Goal: Communication & Community: Answer question/provide support

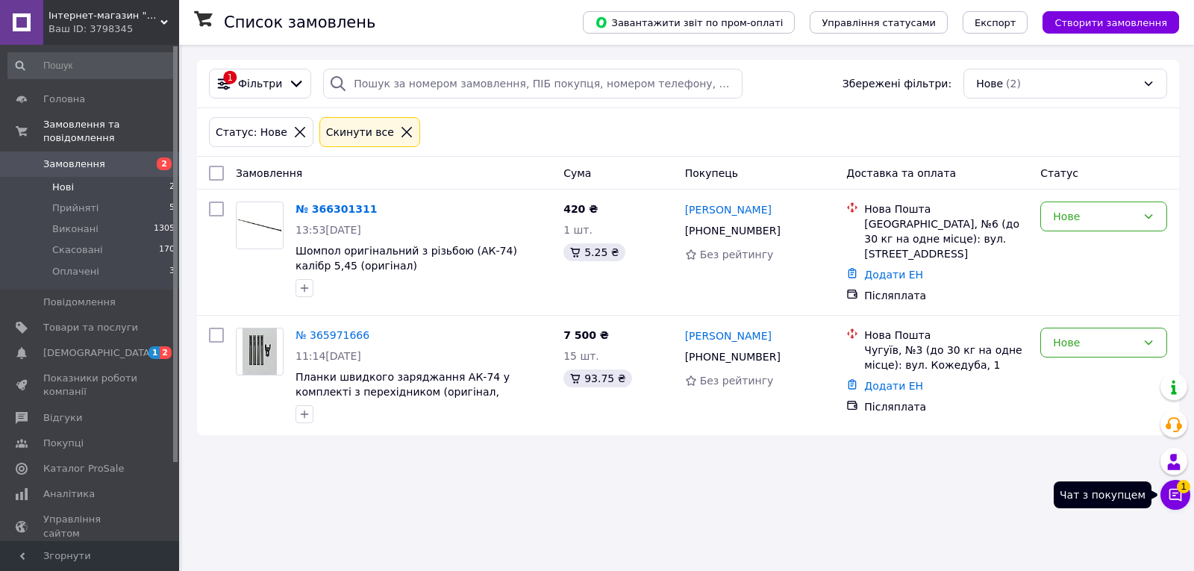
click at [1174, 496] on icon at bounding box center [1174, 494] width 15 height 15
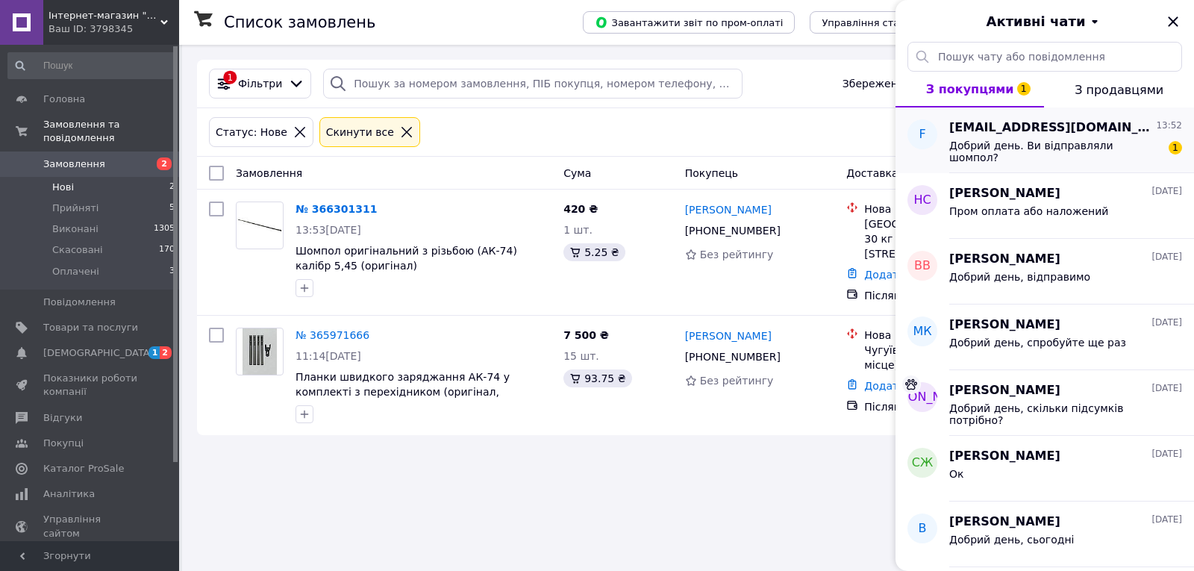
click at [991, 151] on div "Добрий день. Ви відправляли шомпол?" at bounding box center [1055, 152] width 212 height 24
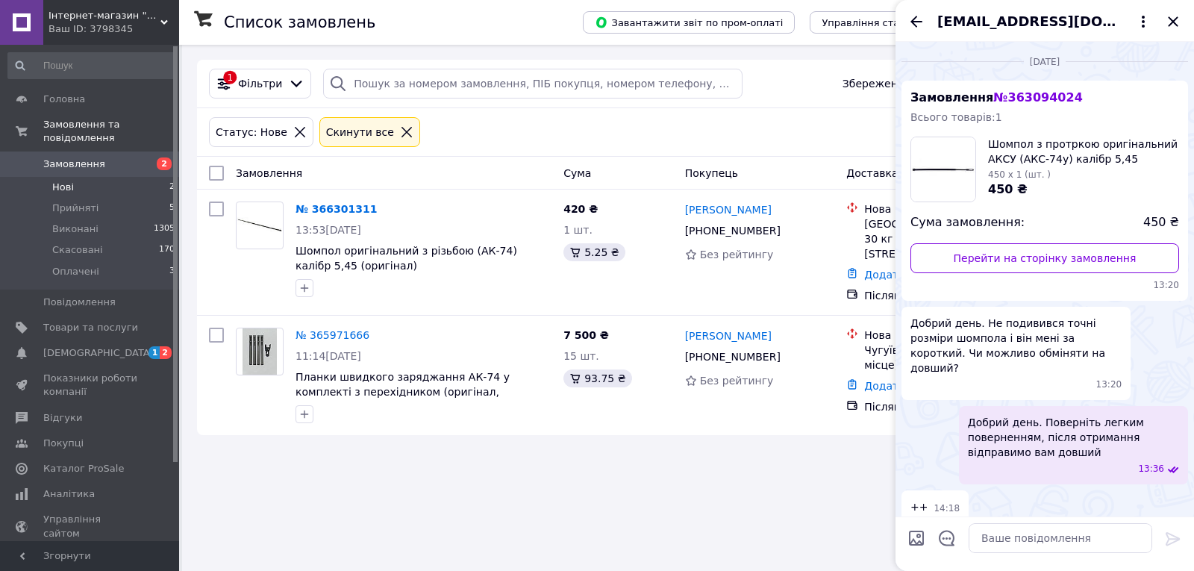
scroll to position [515, 0]
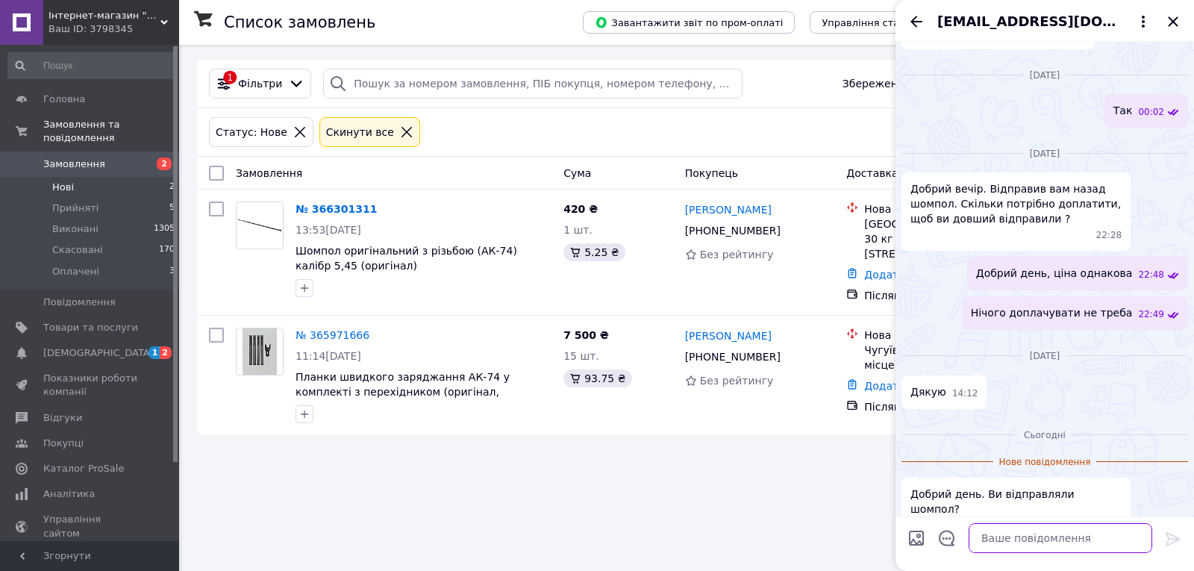
click at [1037, 541] on textarea at bounding box center [1060, 538] width 184 height 30
type textarea "Добрий день, так"
click at [1173, 541] on icon at bounding box center [1172, 538] width 14 height 13
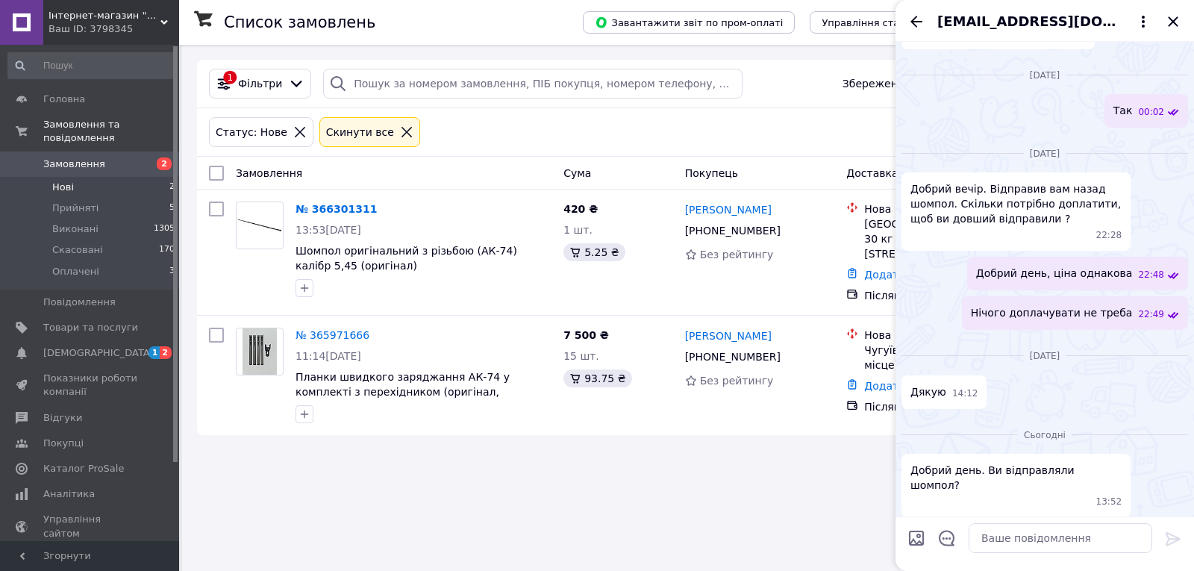
scroll to position [530, 0]
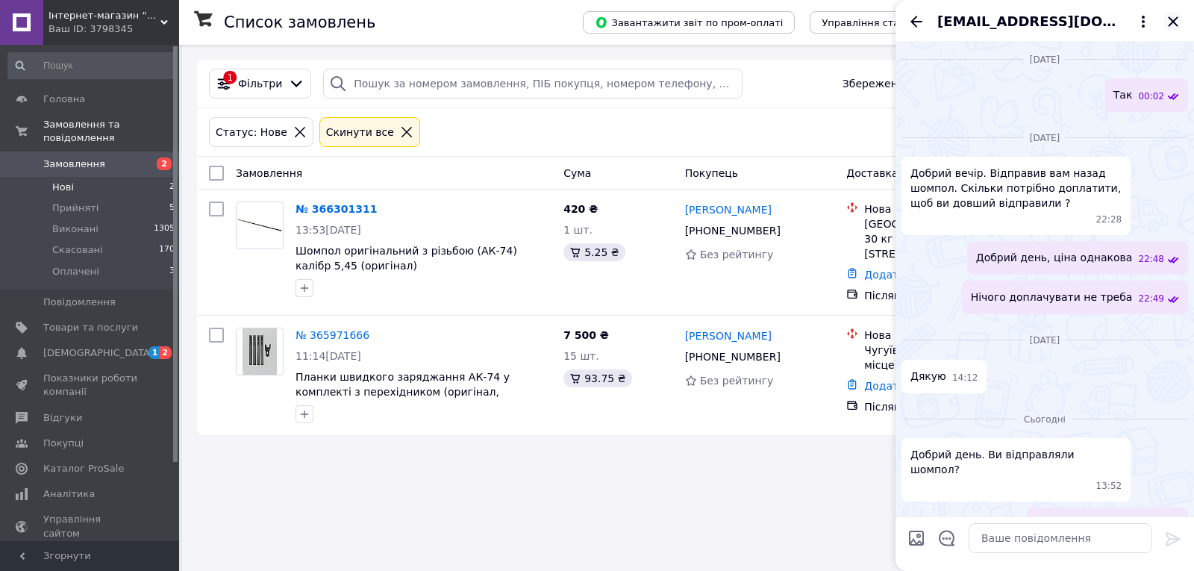
click at [1174, 27] on icon "Закрити" at bounding box center [1173, 22] width 18 height 18
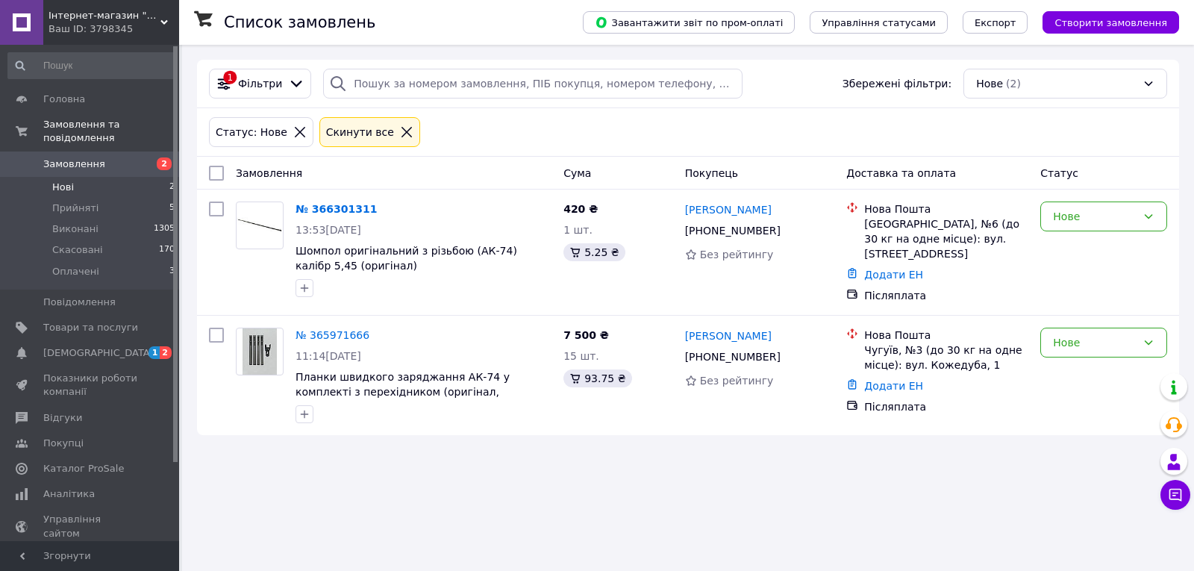
click at [884, 129] on div "Статус: Нове Cкинути все" at bounding box center [688, 132] width 964 height 36
drag, startPoint x: 1106, startPoint y: 219, endPoint x: 1097, endPoint y: 233, distance: 16.8
click at [1105, 220] on div "Нове" at bounding box center [1095, 216] width 84 height 16
click at [1088, 240] on li "Прийнято" at bounding box center [1103, 249] width 125 height 27
